Goal: Browse casually: Explore the website without a specific task or goal

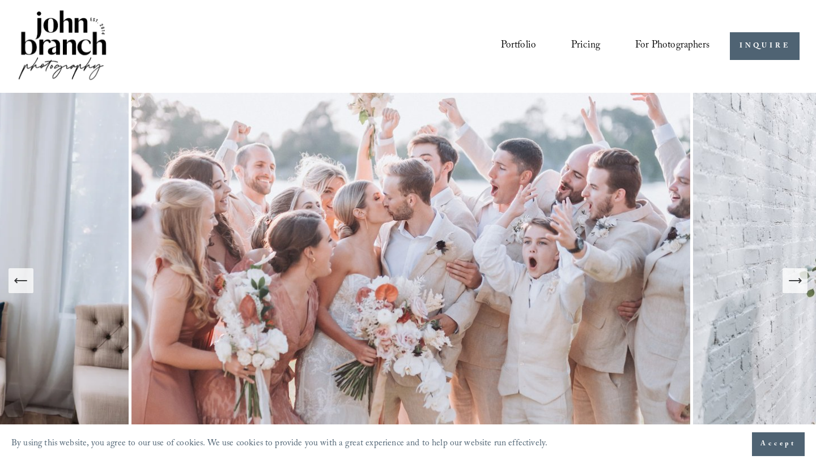
click at [806, 284] on button "Next Slide" at bounding box center [794, 280] width 25 height 25
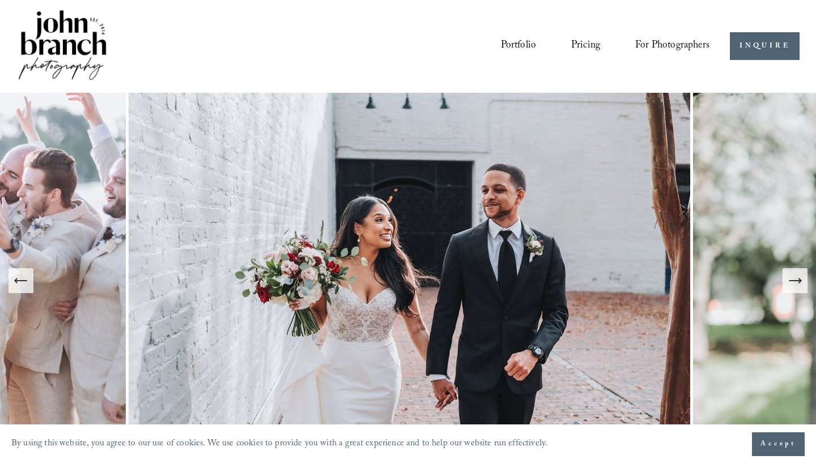
click at [806, 284] on button "Next Slide" at bounding box center [794, 280] width 25 height 25
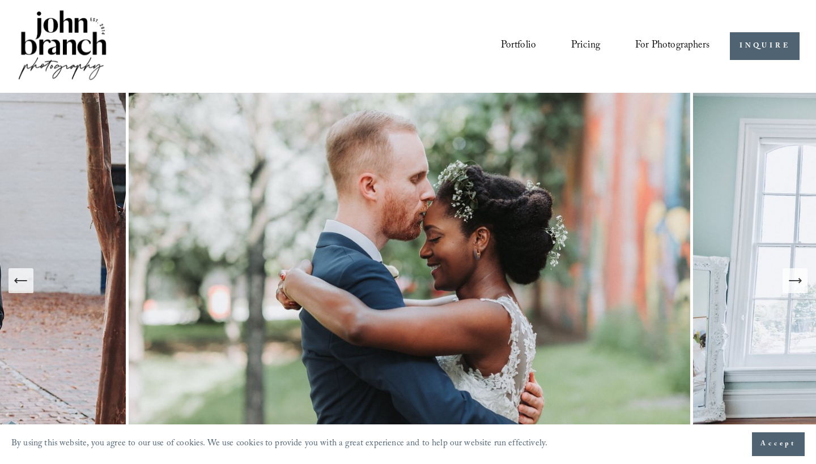
click at [21, 284] on icon "Previous Slide" at bounding box center [21, 281] width 16 height 16
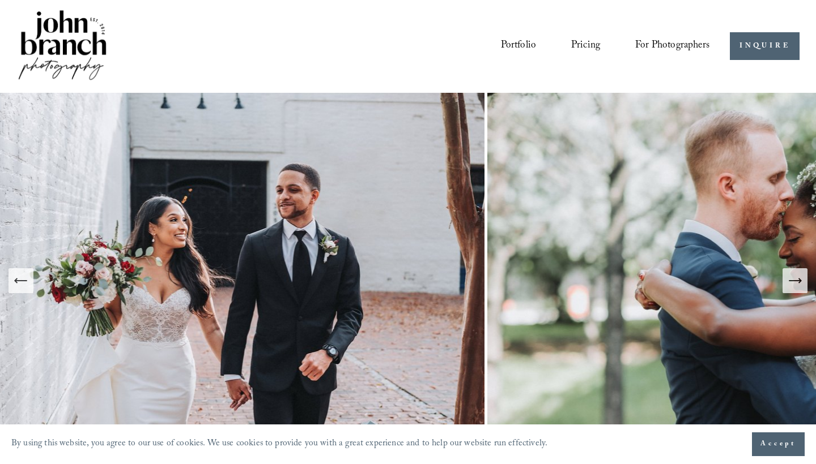
click at [21, 284] on icon "Previous Slide" at bounding box center [21, 281] width 16 height 16
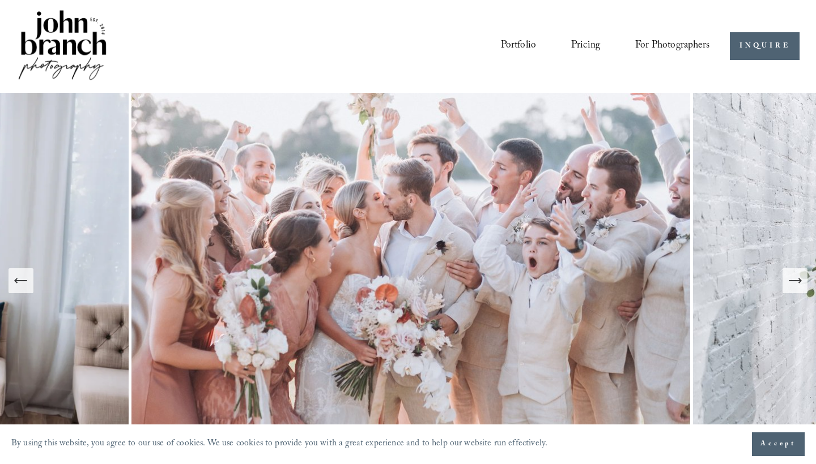
click at [796, 289] on div "Next Slide" at bounding box center [795, 281] width 16 height 16
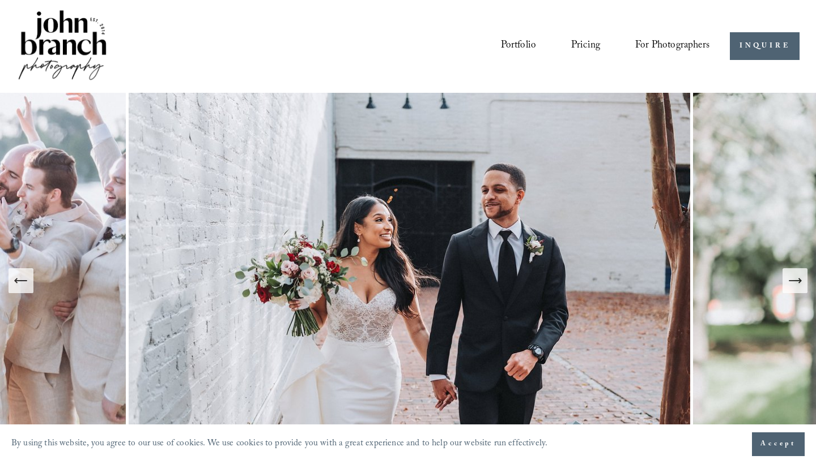
click at [796, 289] on div "Next Slide" at bounding box center [795, 281] width 16 height 16
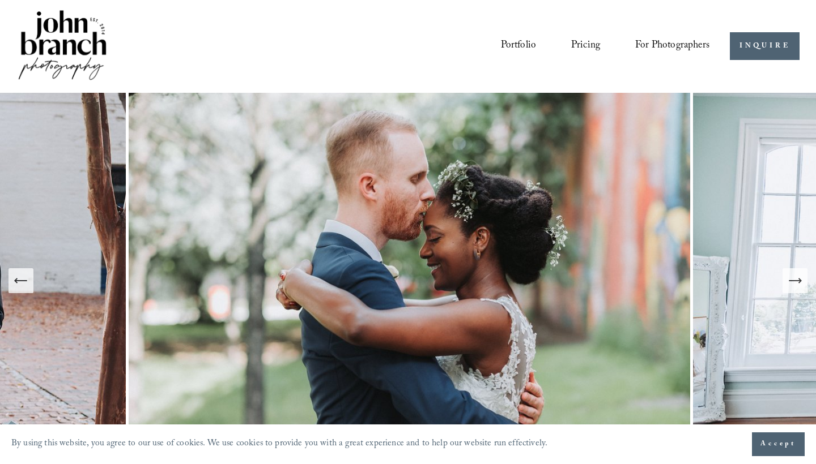
click at [451, 233] on img at bounding box center [411, 281] width 564 height 376
click at [804, 276] on button "Next Slide" at bounding box center [794, 280] width 25 height 25
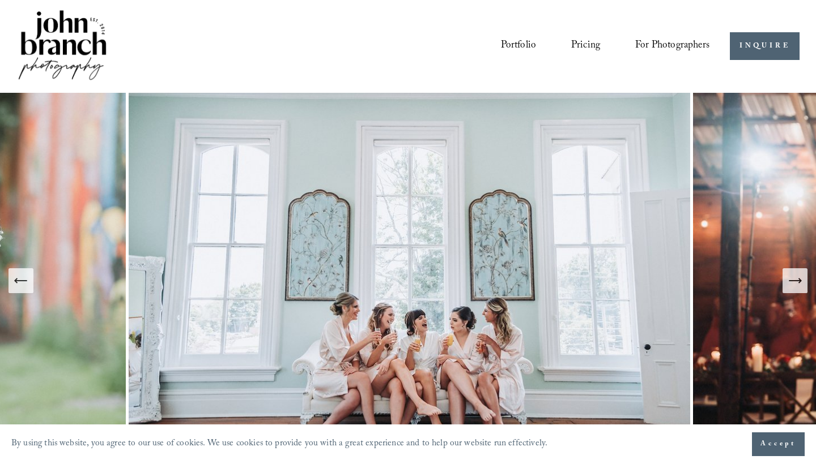
click at [803, 278] on button "Next Slide" at bounding box center [794, 280] width 25 height 25
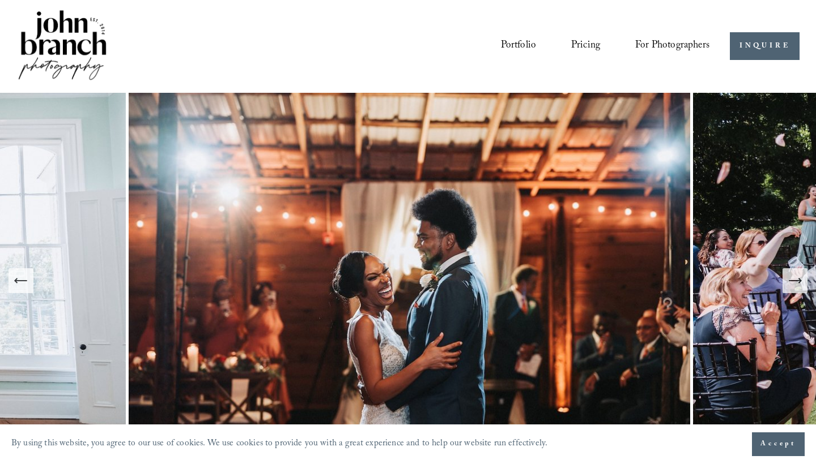
click at [803, 278] on button "Next Slide" at bounding box center [794, 280] width 25 height 25
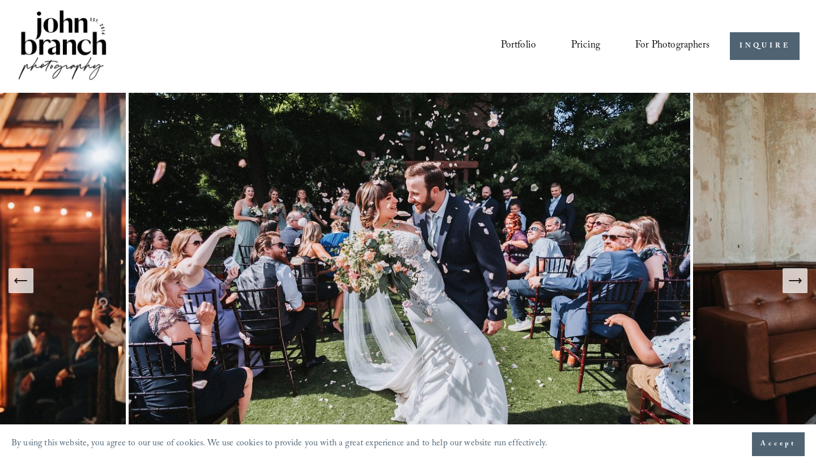
click at [803, 278] on button "Next Slide" at bounding box center [794, 280] width 25 height 25
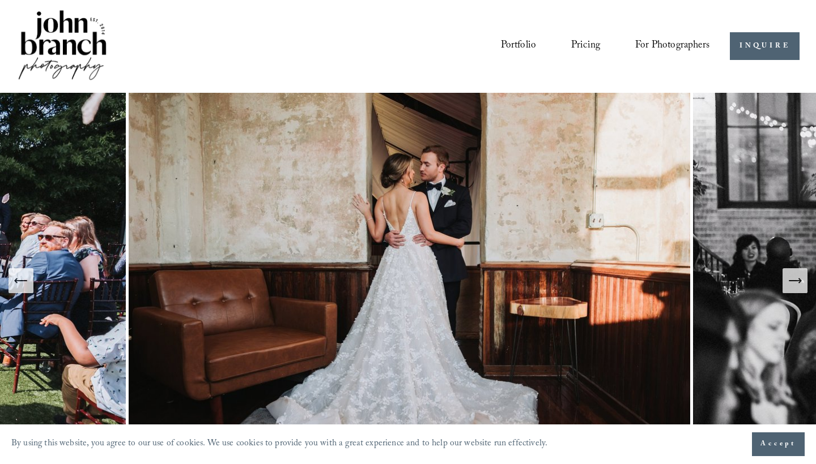
click at [805, 279] on button "Next Slide" at bounding box center [794, 280] width 25 height 25
